Goal: Task Accomplishment & Management: Use online tool/utility

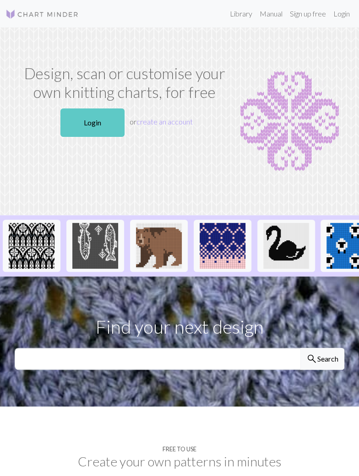
click at [87, 129] on link "Login" at bounding box center [92, 122] width 64 height 28
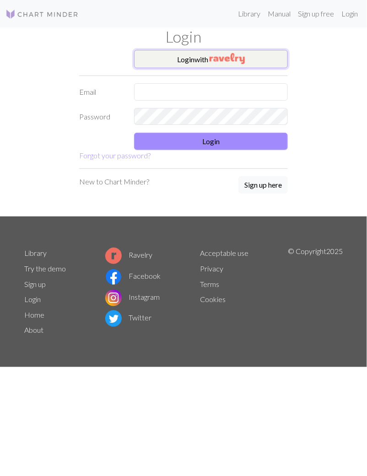
click at [199, 62] on button "Login with" at bounding box center [211, 59] width 154 height 18
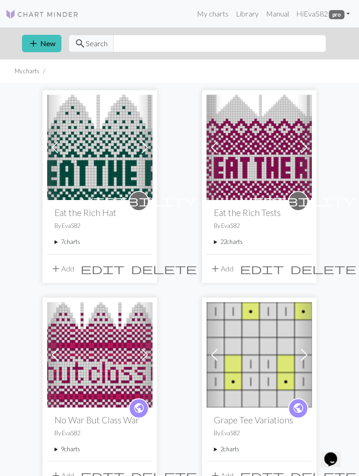
click at [55, 239] on summary "7 charts" at bounding box center [99, 241] width 91 height 9
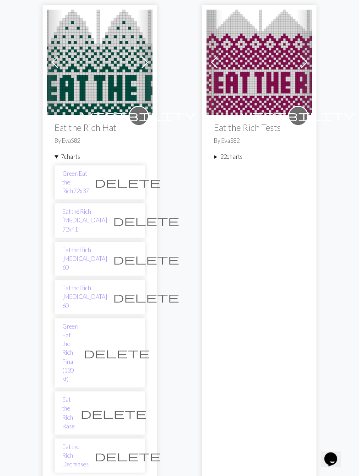
scroll to position [90, 0]
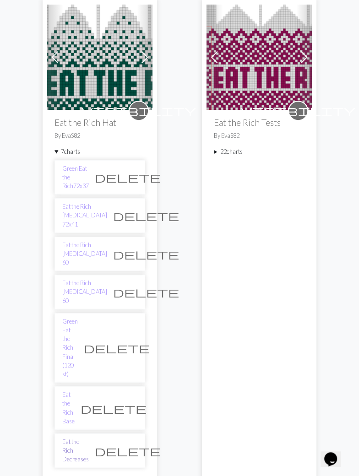
click at [75, 437] on link "Eat the Rich Decreases" at bounding box center [75, 450] width 27 height 27
